Goal: Information Seeking & Learning: Understand process/instructions

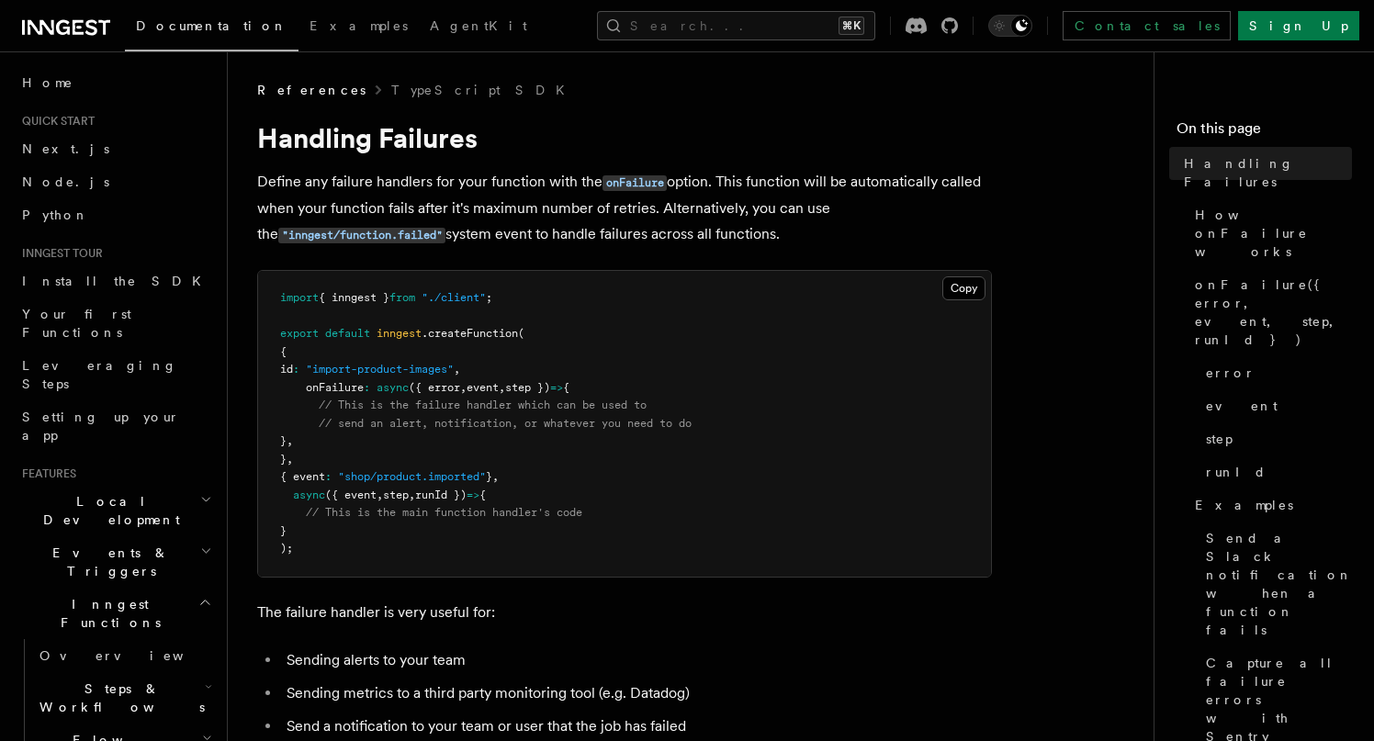
click at [454, 391] on span "({ error" at bounding box center [434, 387] width 51 height 13
click at [446, 434] on pre "import { inngest } from "./client" ; export default inngest .createFunction ( {…" at bounding box center [624, 424] width 733 height 306
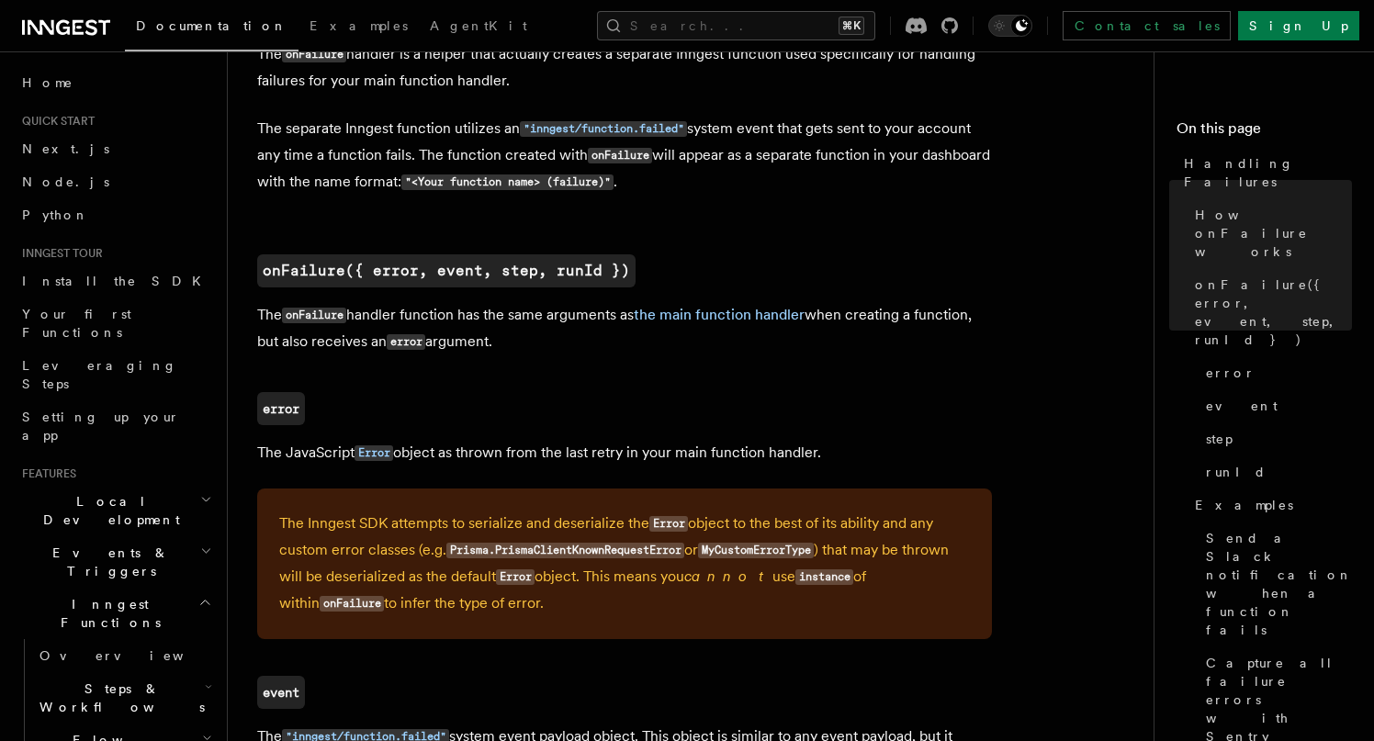
scroll to position [995, 0]
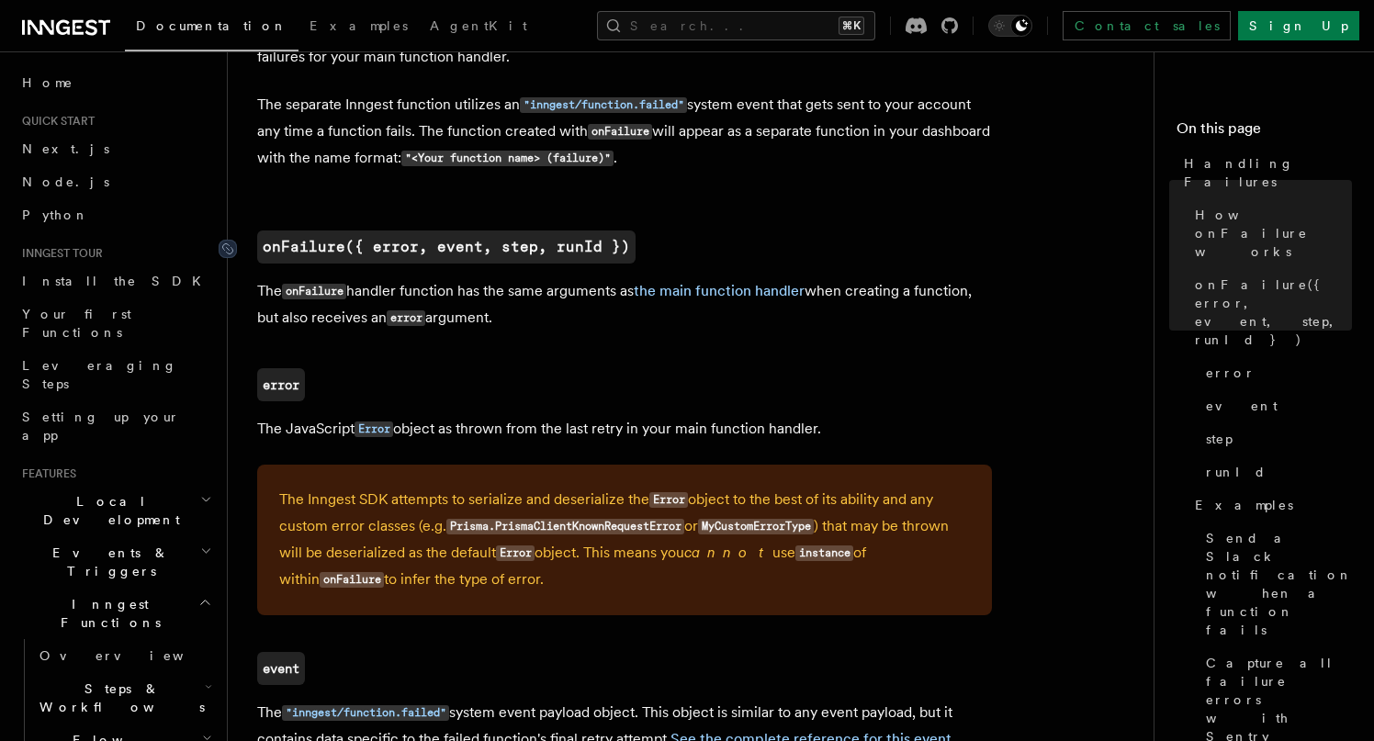
click at [366, 252] on code "onFailure({ error, event, step, runId })" at bounding box center [446, 247] width 378 height 33
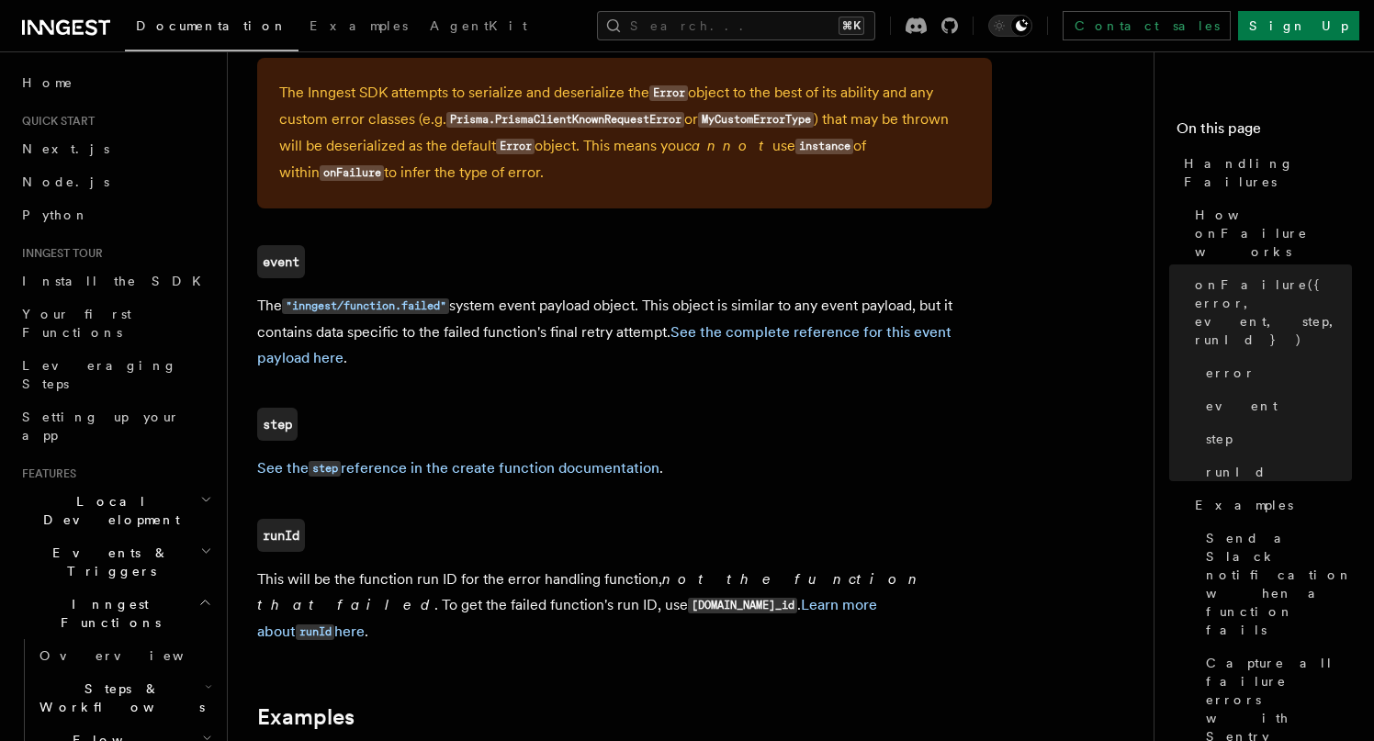
scroll to position [1435, 0]
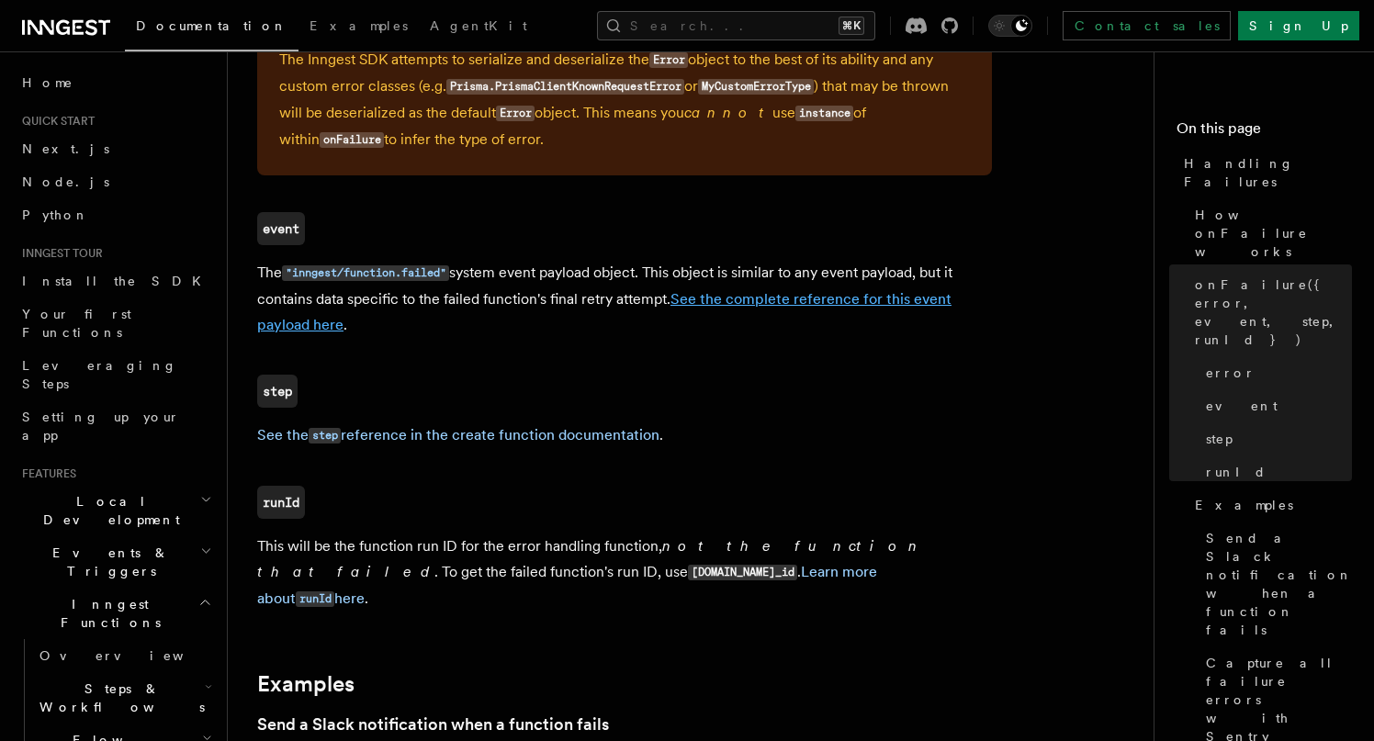
click at [290, 327] on link "See the complete reference for this event payload here" at bounding box center [604, 311] width 694 height 43
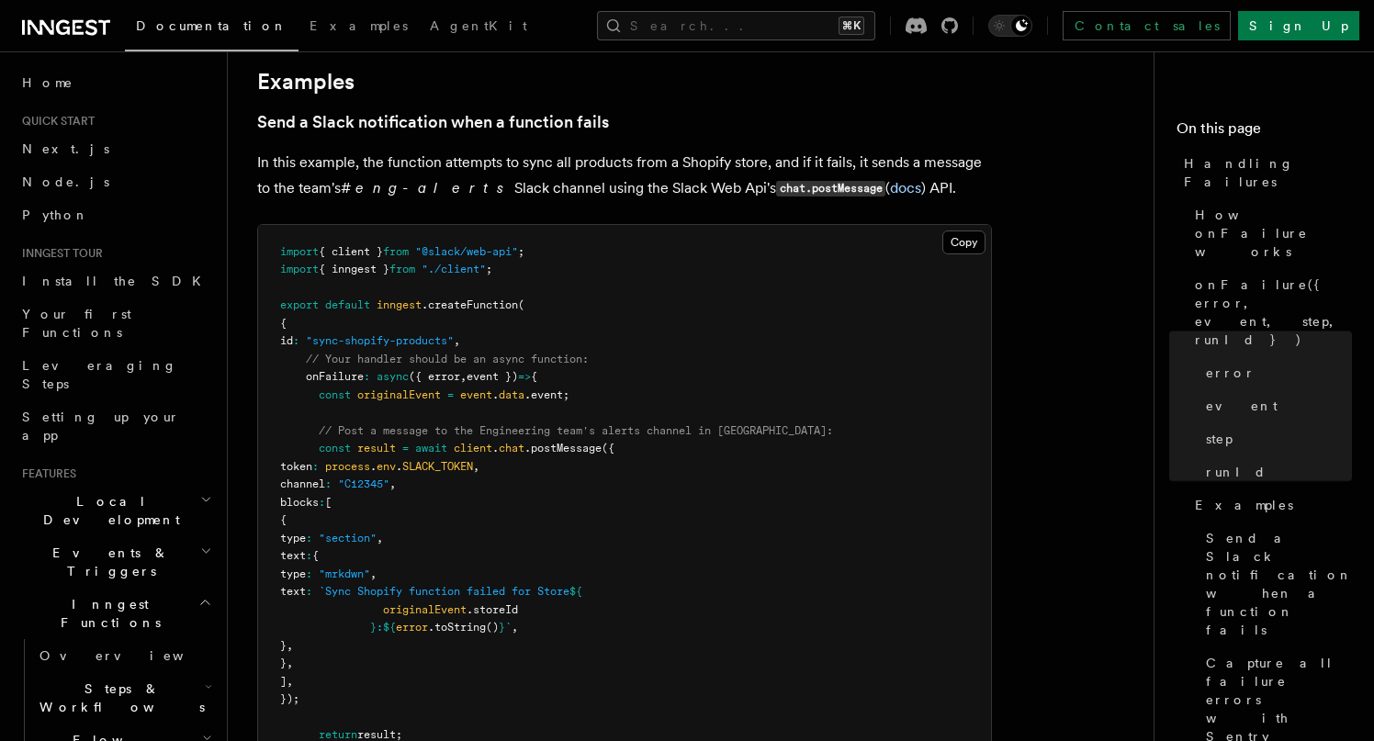
scroll to position [2038, 0]
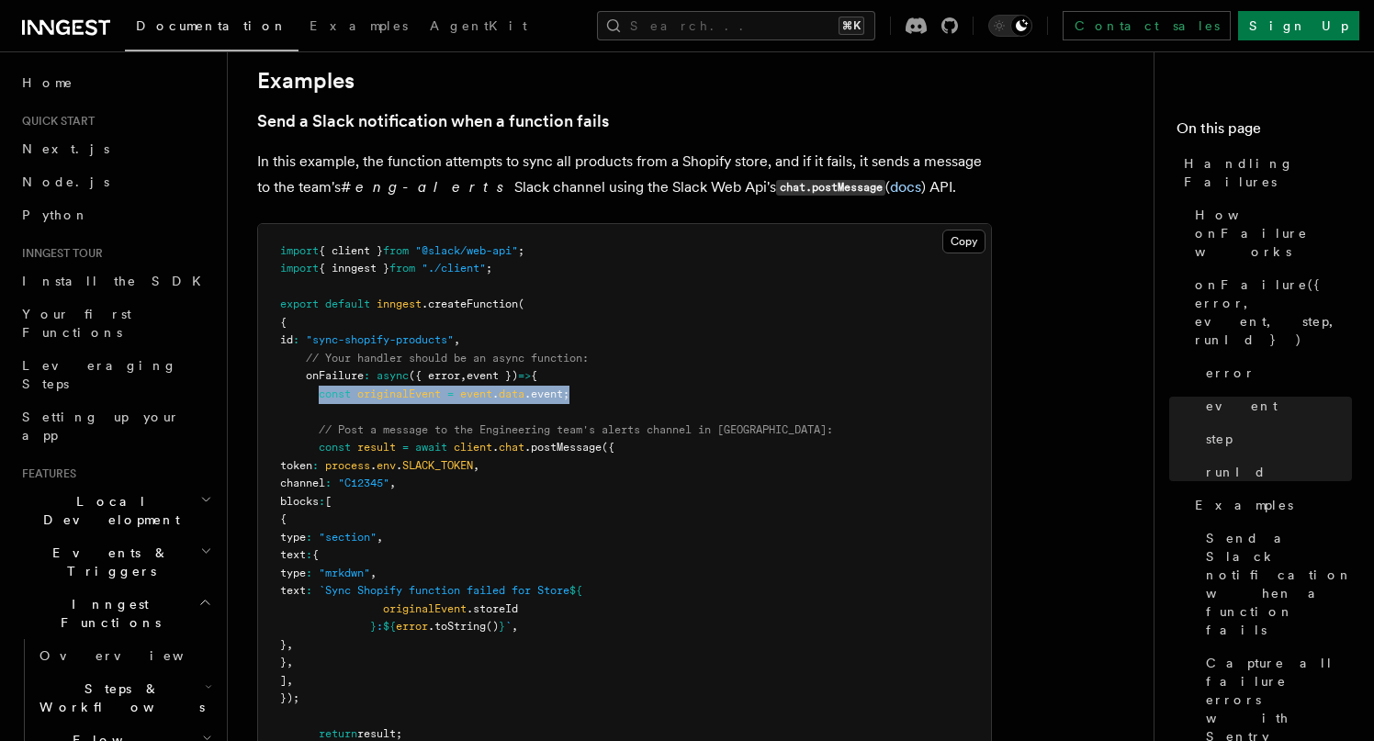
drag, startPoint x: 590, startPoint y: 368, endPoint x: 322, endPoint y: 374, distance: 267.3
click at [322, 374] on pre "import { client } from "@slack/web-api" ; import { inngest } from "./client" ; …" at bounding box center [624, 618] width 733 height 789
copy span "const originalEvent = event . data .event;"
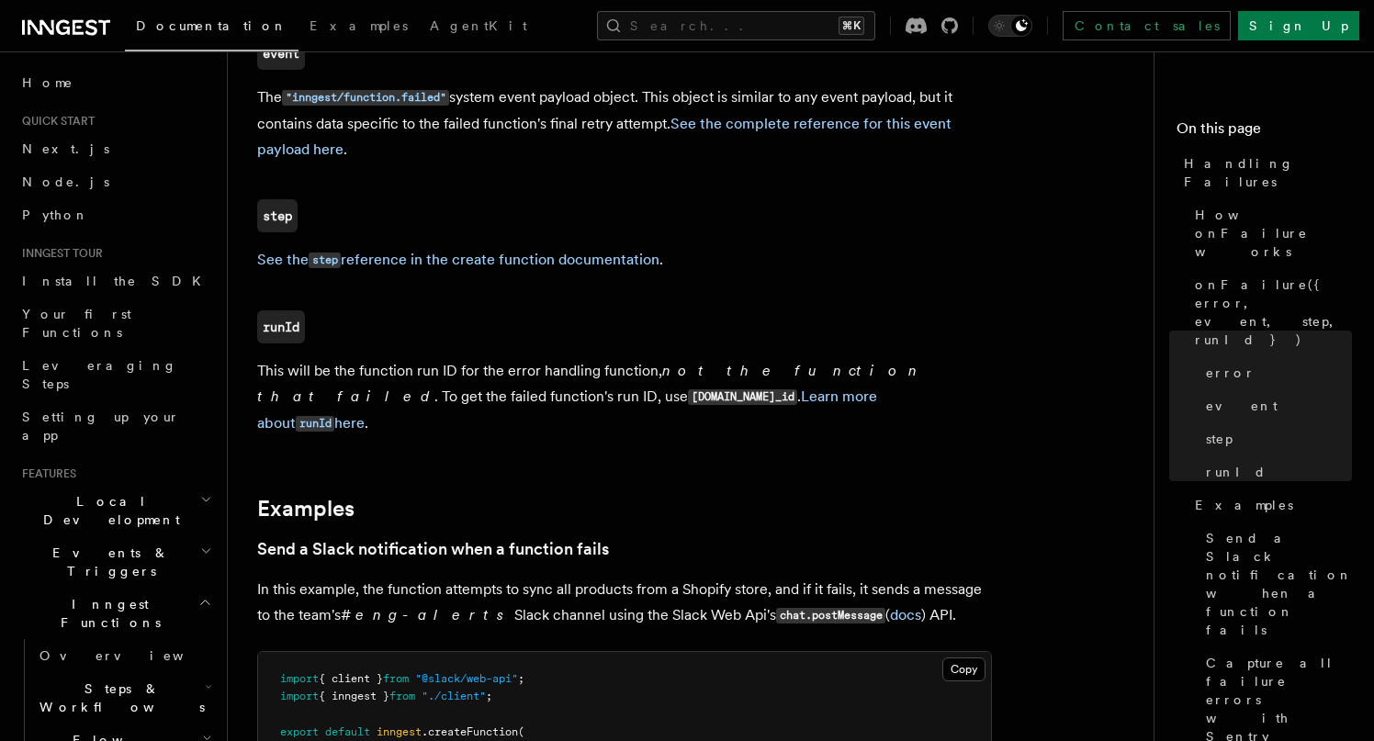
scroll to position [1548, 0]
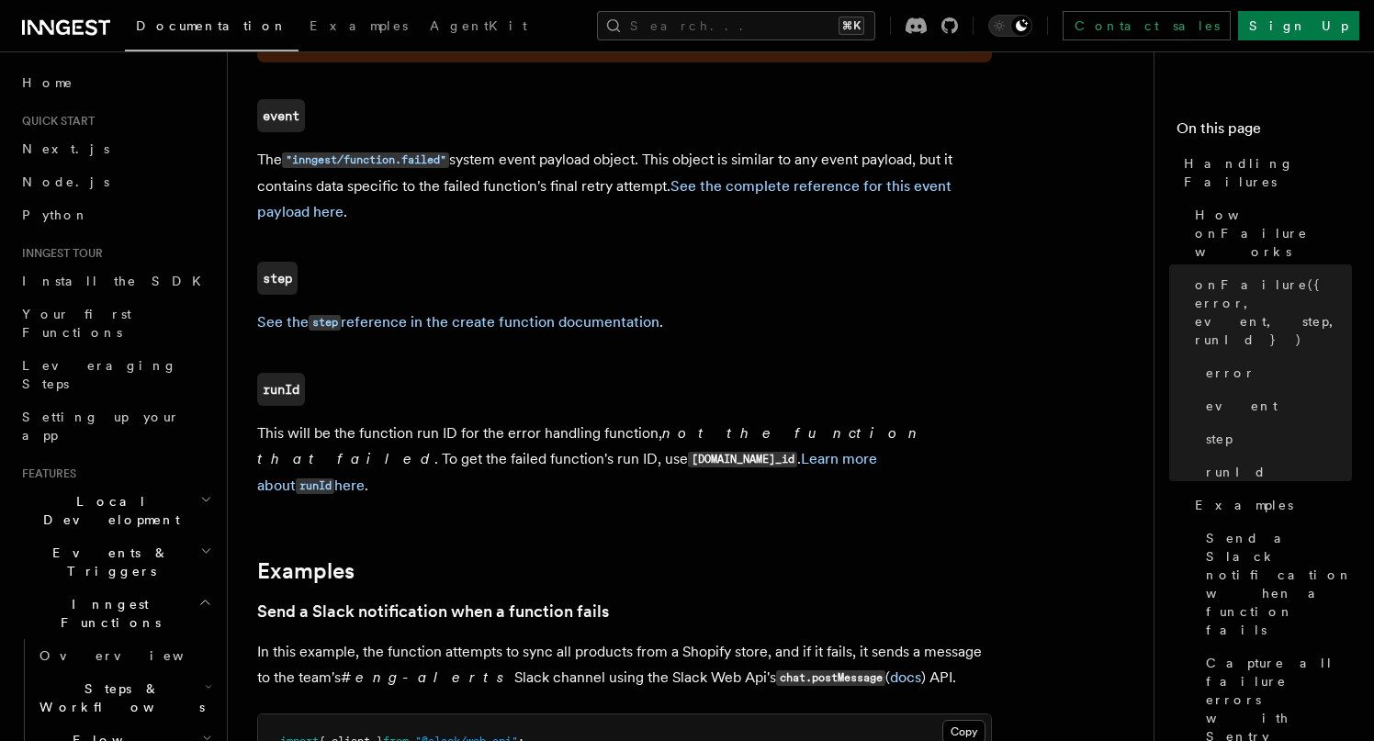
click at [943, 391] on h3 "runId" at bounding box center [624, 389] width 735 height 33
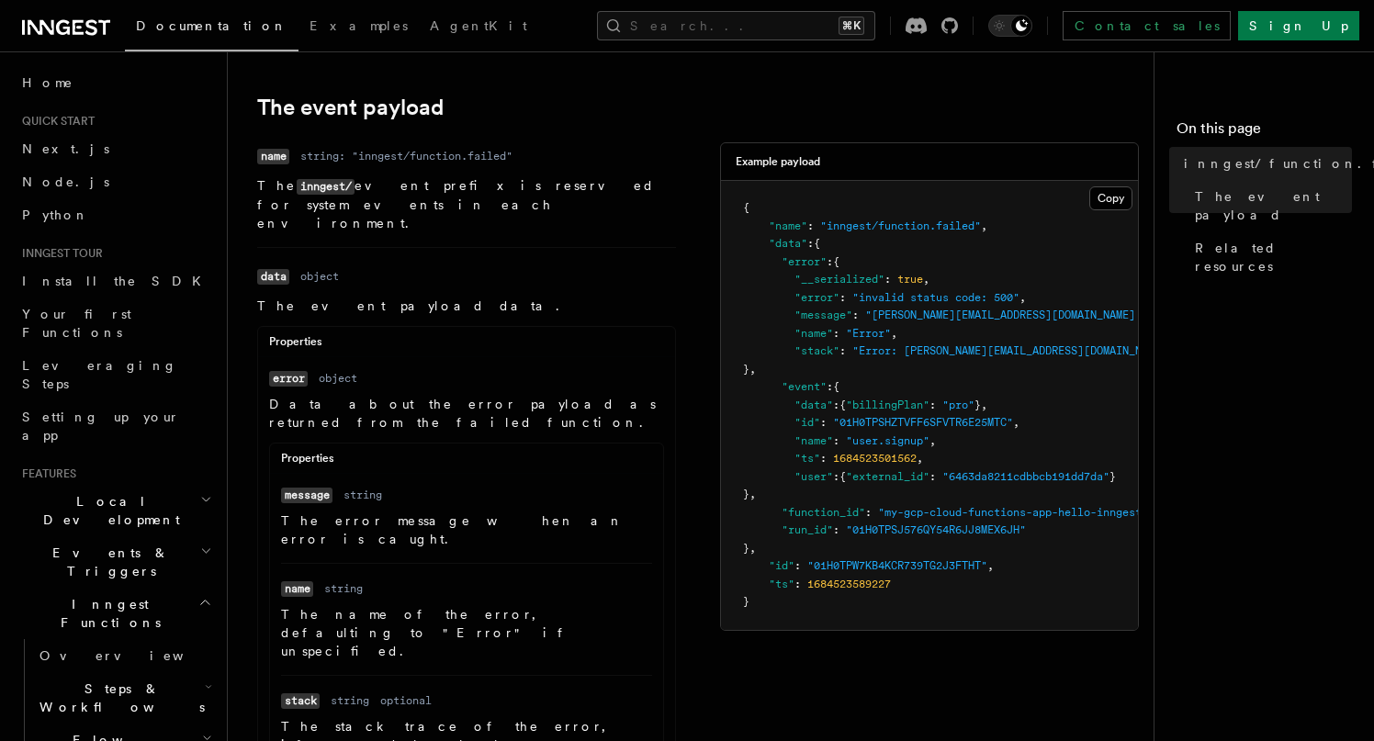
scroll to position [285, 0]
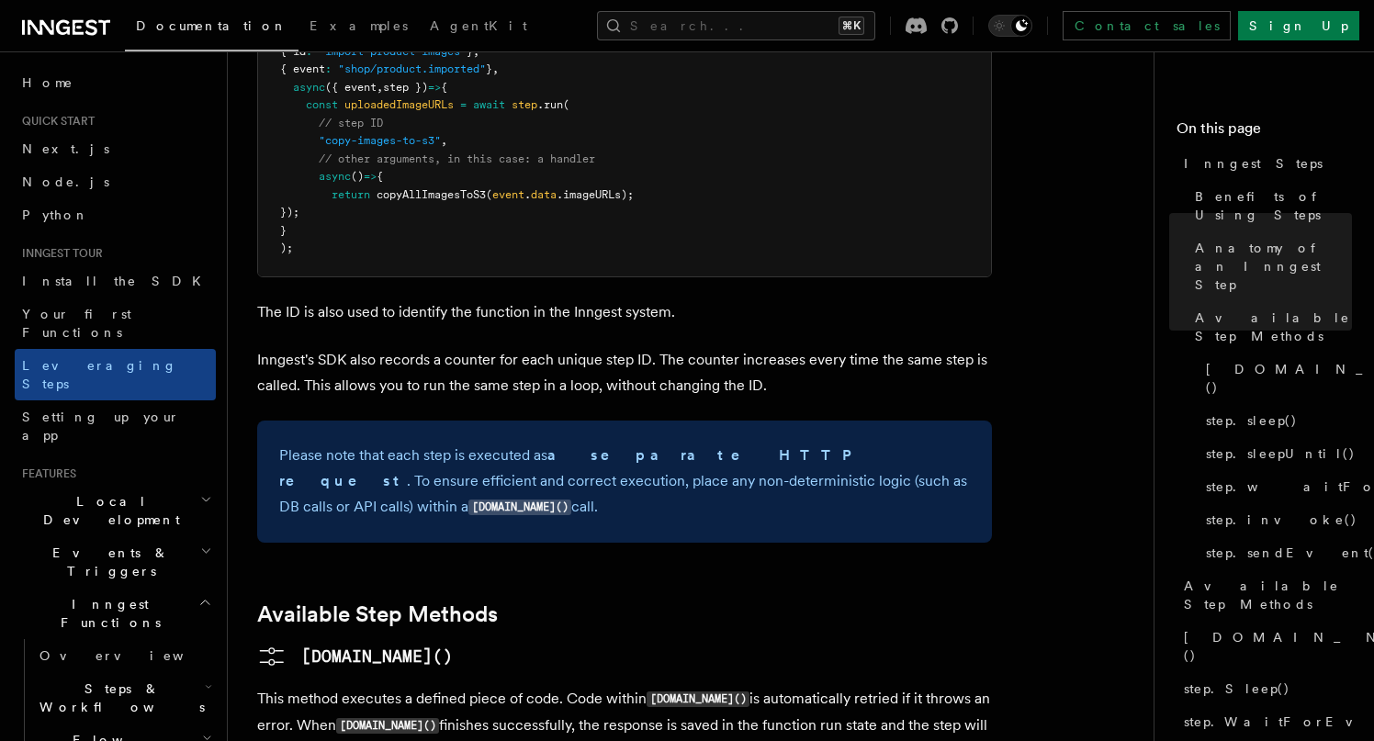
scroll to position [1019, 0]
